Goal: Contribute content: Add original content to the website for others to see

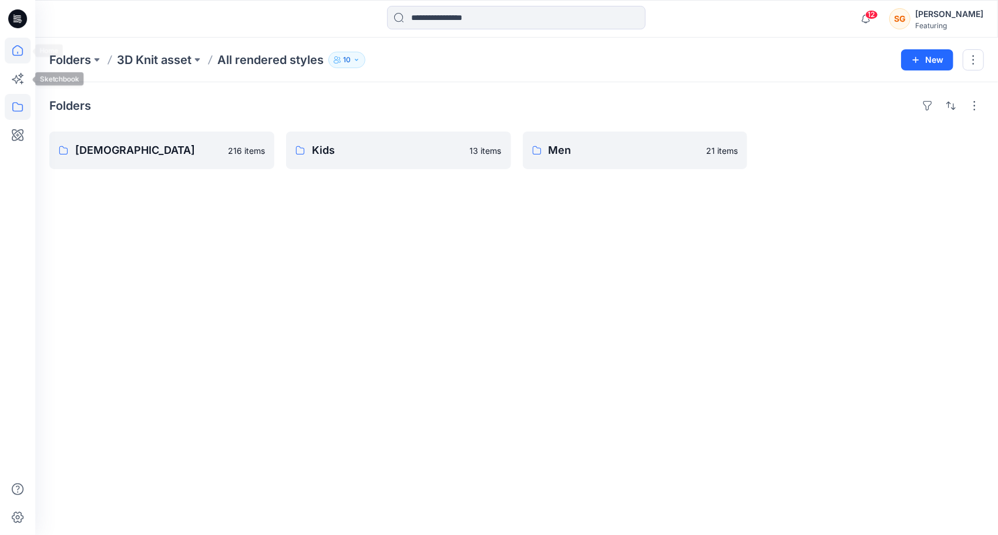
click at [14, 52] on icon at bounding box center [18, 51] width 26 height 26
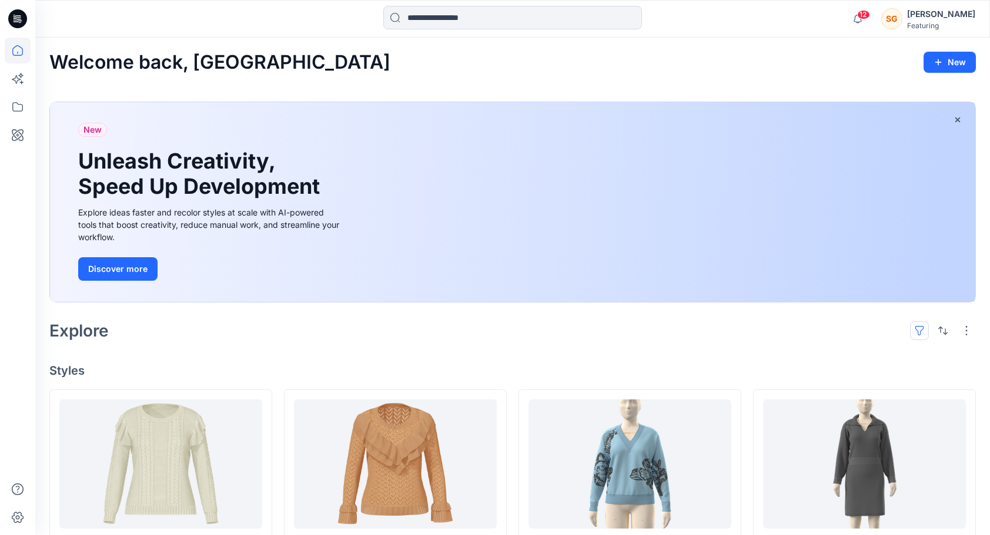
click at [922, 330] on button "button" at bounding box center [919, 330] width 19 height 19
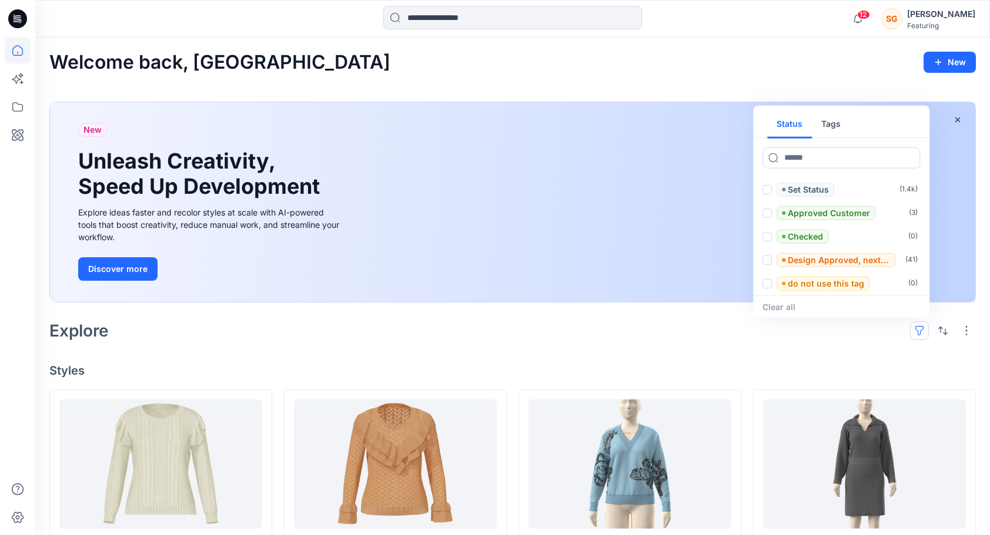
click at [831, 133] on button "Tags" at bounding box center [831, 124] width 38 height 28
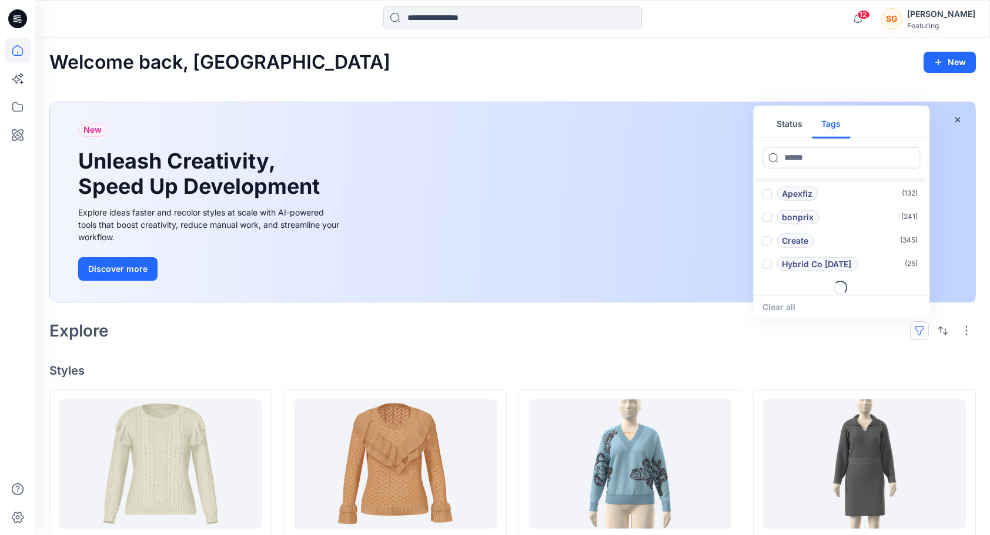
scroll to position [47, 0]
click at [819, 257] on p "Hybrid Co [DATE]" at bounding box center [816, 260] width 69 height 14
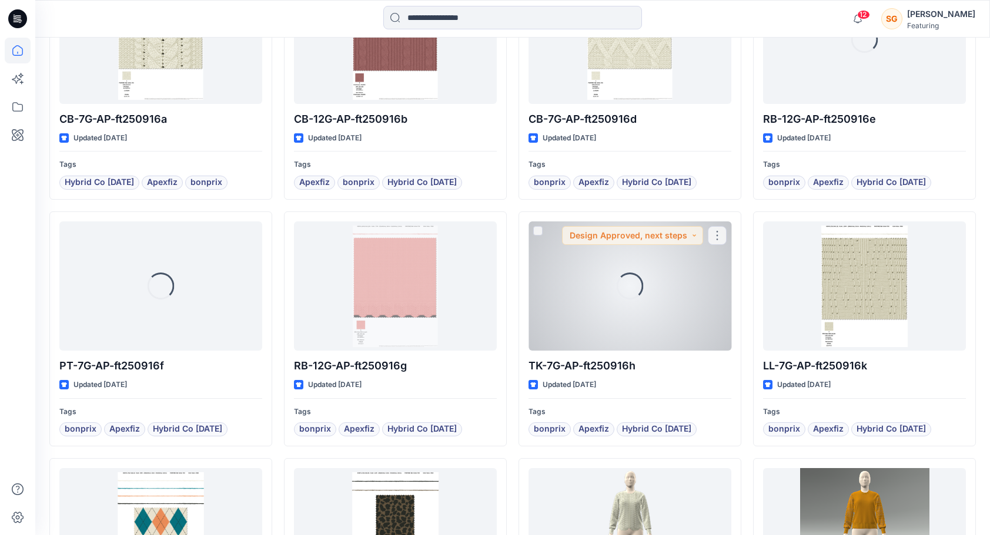
scroll to position [1258, 0]
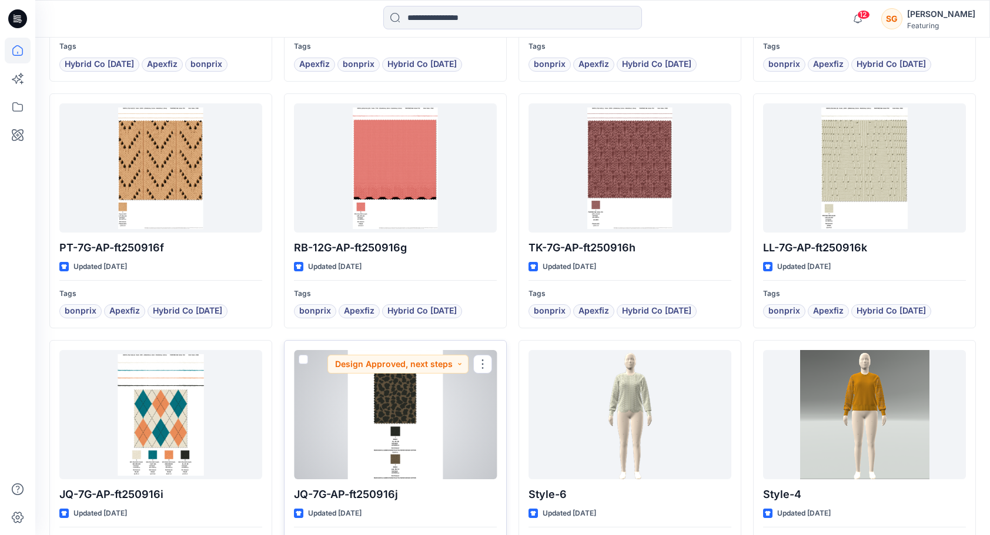
click at [420, 422] on div at bounding box center [395, 414] width 203 height 129
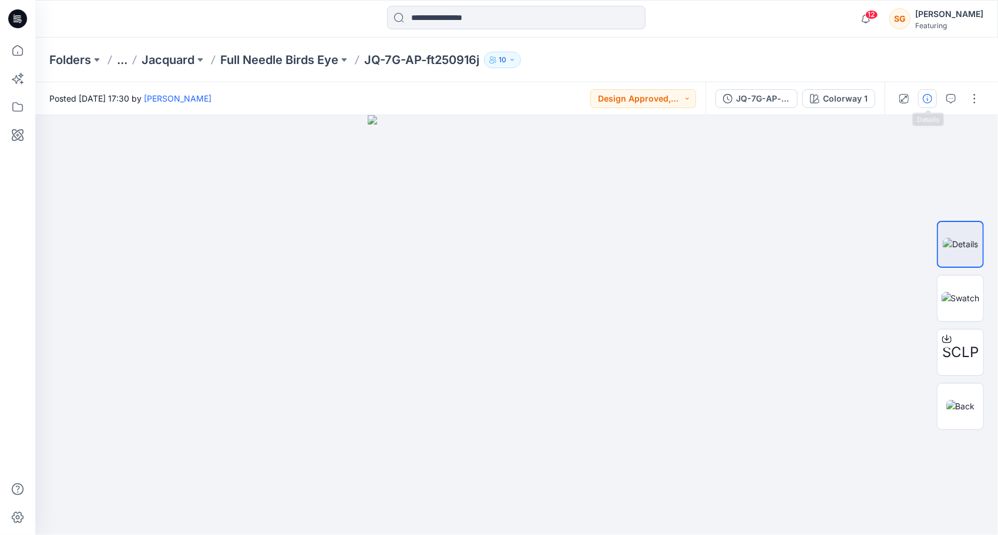
click at [931, 99] on icon "button" at bounding box center [927, 98] width 9 height 9
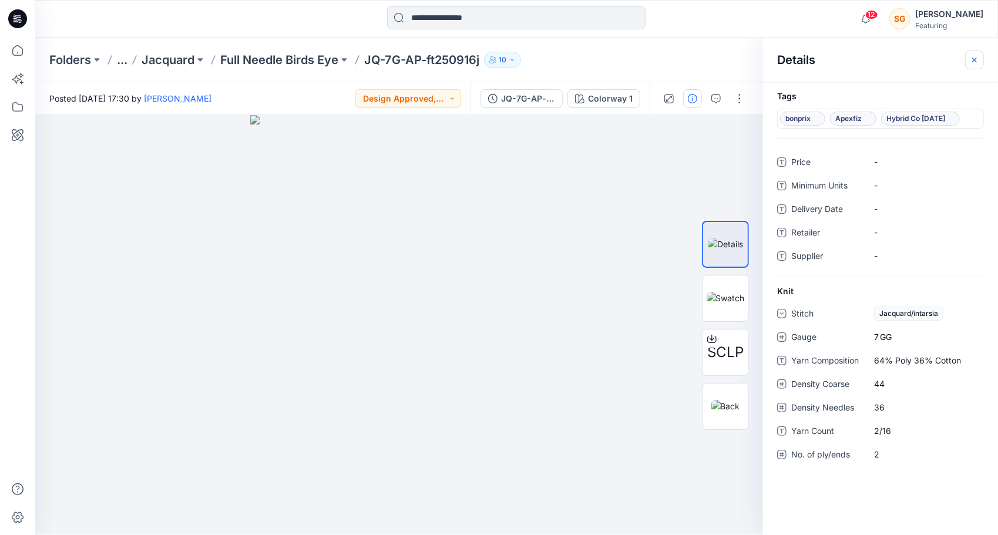
click at [980, 56] on button "button" at bounding box center [974, 60] width 19 height 19
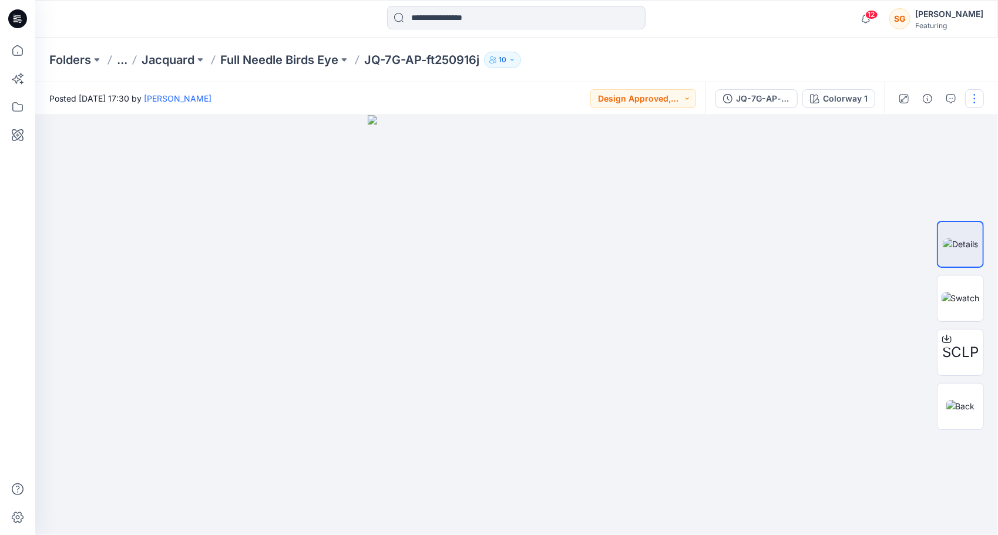
click at [980, 93] on button "button" at bounding box center [974, 98] width 19 height 19
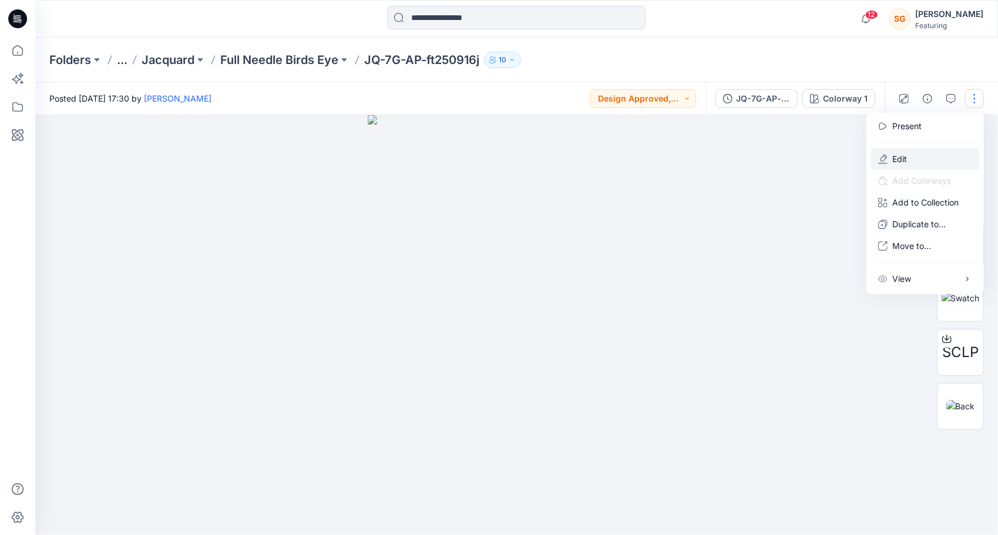
click at [906, 157] on p "Edit" at bounding box center [900, 159] width 15 height 12
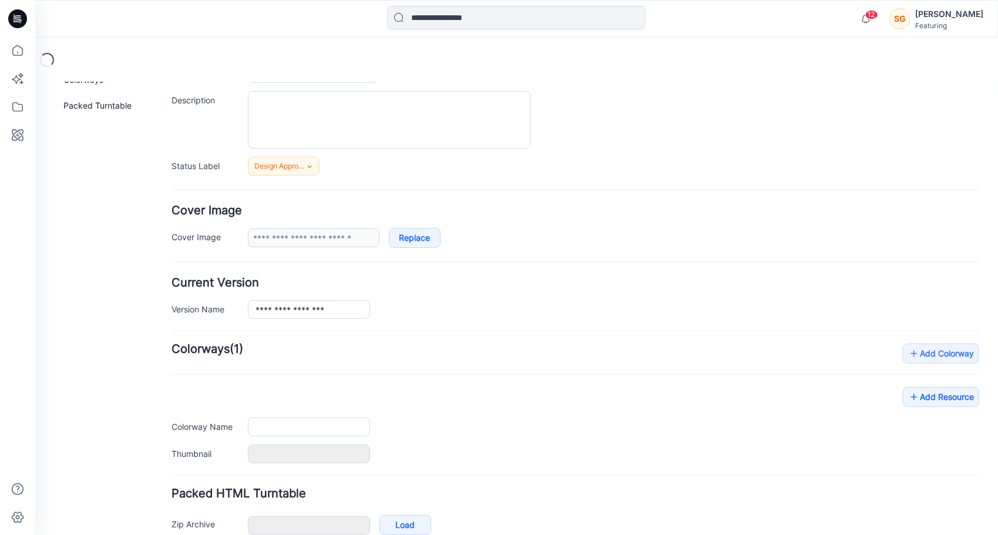
type input "**********"
type input "*******"
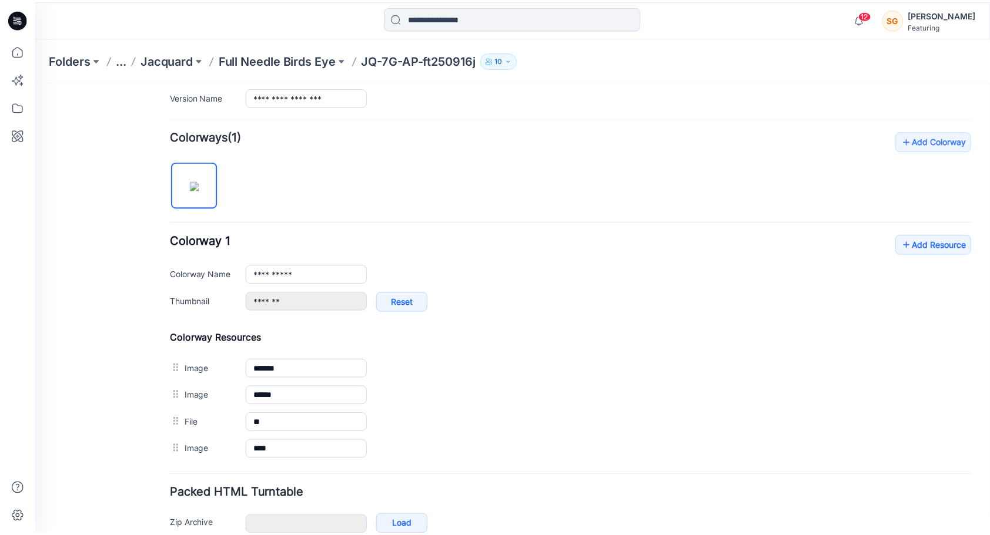
scroll to position [341, 0]
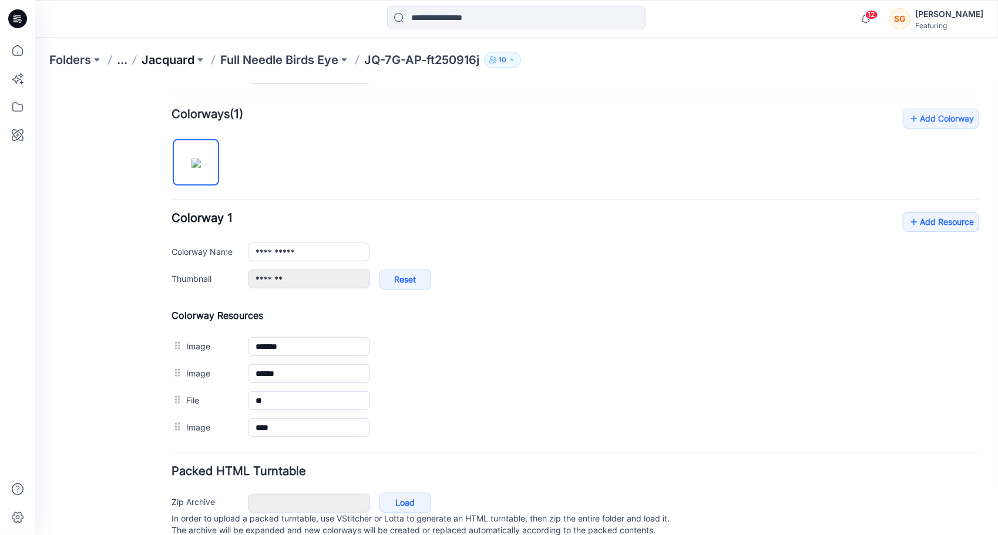
click at [179, 59] on p "Jacquard" at bounding box center [168, 60] width 53 height 16
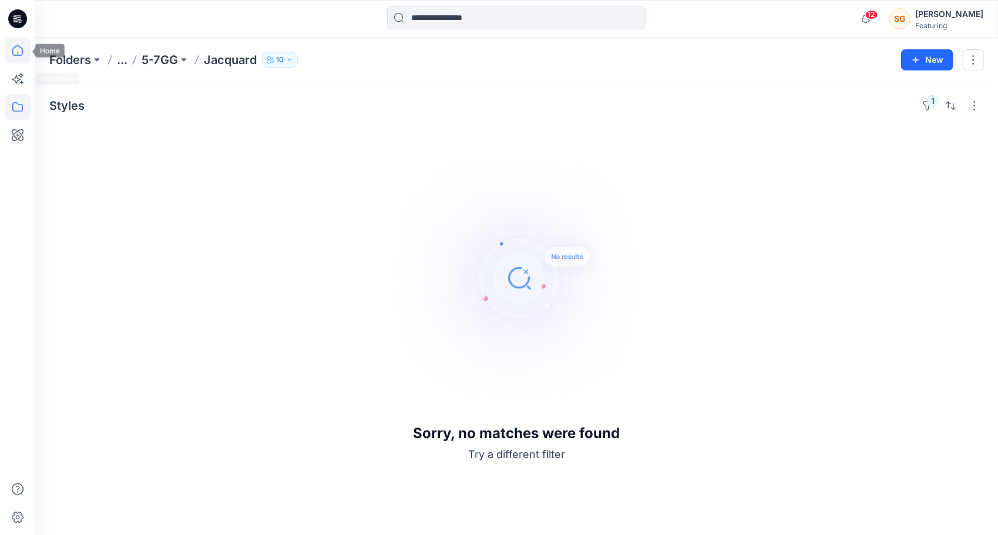
click at [13, 49] on icon at bounding box center [18, 51] width 26 height 26
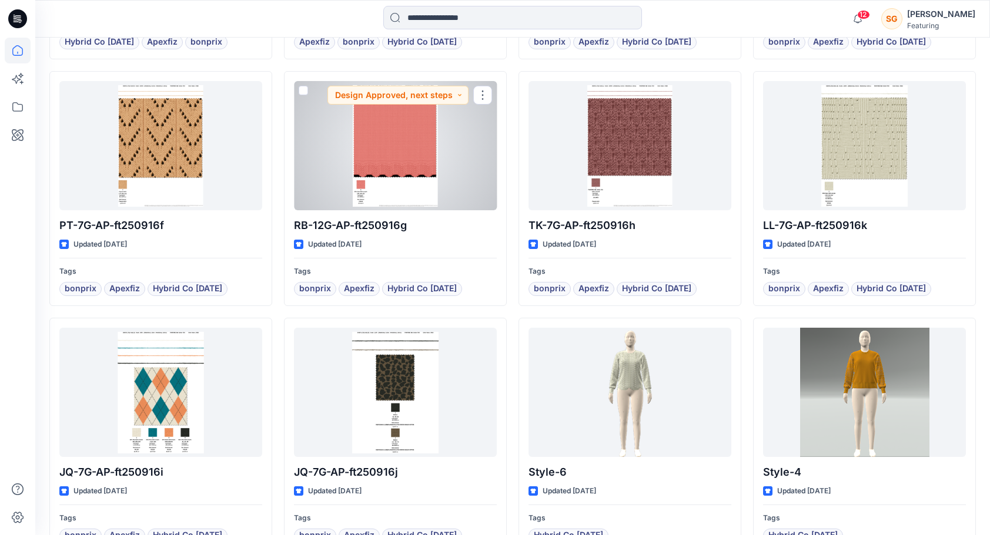
scroll to position [1350, 0]
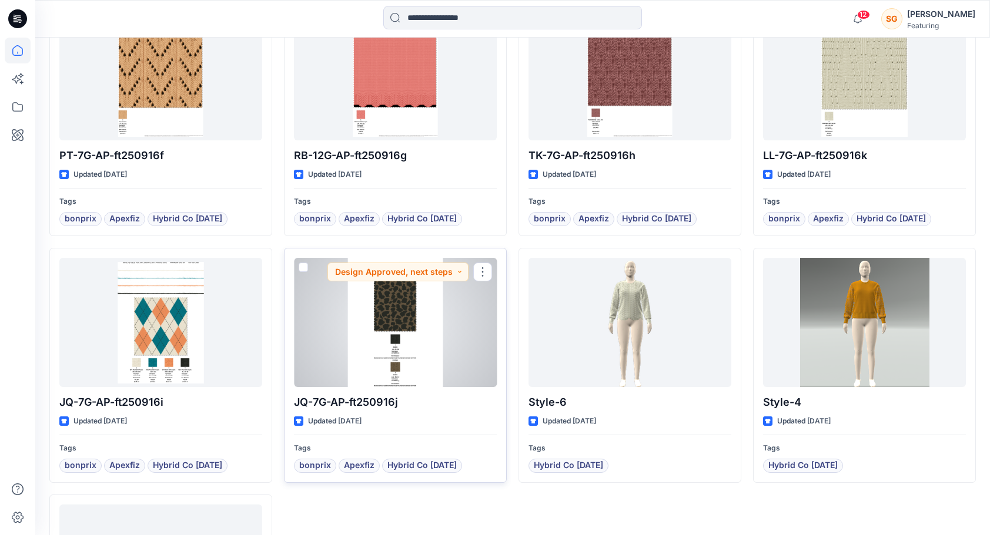
click at [404, 315] on div at bounding box center [395, 322] width 203 height 129
